Goal: Check status: Check status

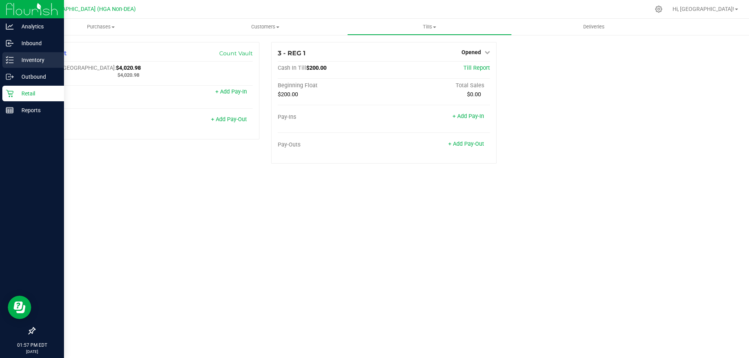
click at [21, 59] on p "Inventory" at bounding box center [37, 59] width 47 height 9
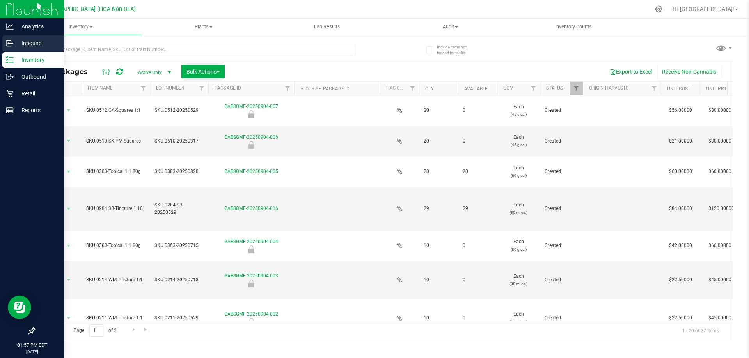
click at [56, 46] on p "Inbound" at bounding box center [37, 43] width 47 height 9
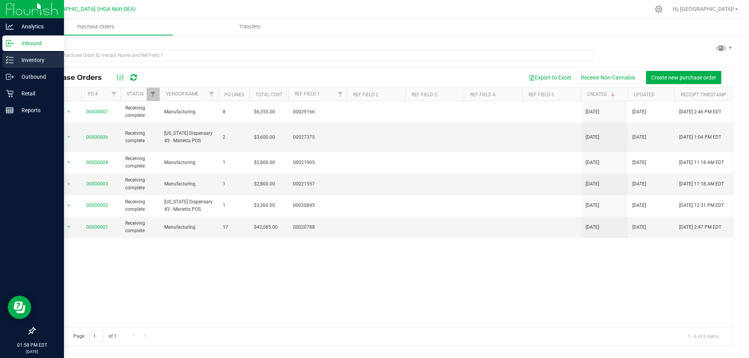
click at [38, 62] on p "Inventory" at bounding box center [37, 59] width 47 height 9
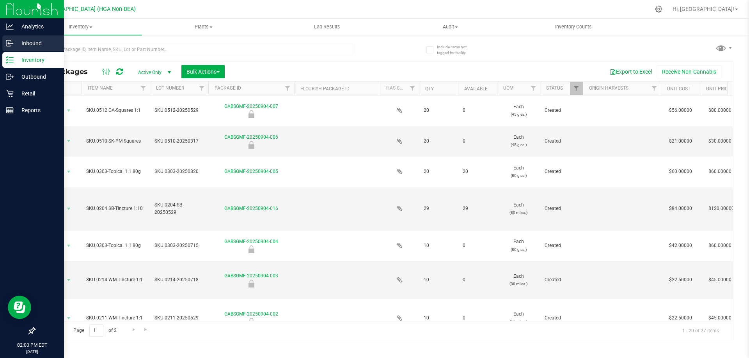
click at [23, 40] on p "Inbound" at bounding box center [37, 43] width 47 height 9
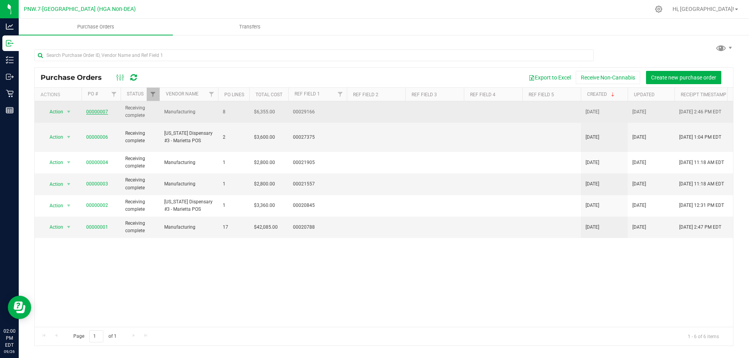
click at [96, 110] on link "00000007" at bounding box center [97, 111] width 22 height 5
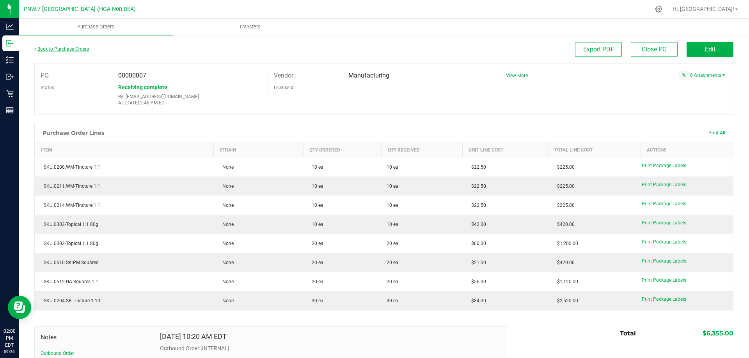
click at [62, 48] on link "Back to Purchase Orders" at bounding box center [61, 48] width 55 height 5
